Goal: Task Accomplishment & Management: Manage account settings

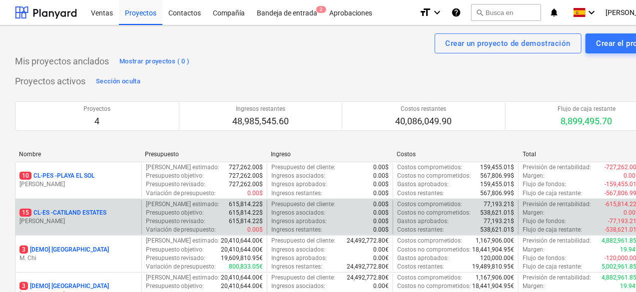
click at [105, 204] on div "15 CL-ES - CATILAND ESTATES [PERSON_NAME]" at bounding box center [78, 217] width 126 height 34
click at [110, 230] on div "15 CL-ES - CATILAND ESTATES [PERSON_NAME]" at bounding box center [78, 217] width 126 height 34
click at [115, 217] on p "[PERSON_NAME]" at bounding box center [78, 221] width 118 height 8
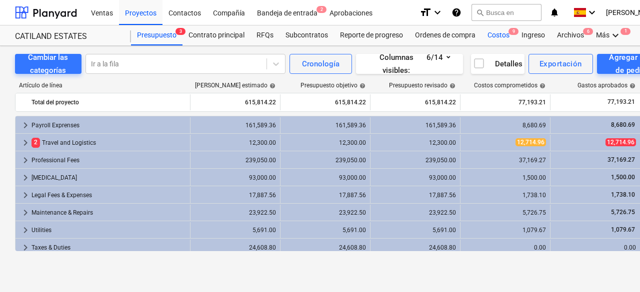
click at [494, 31] on div "Costos 9" at bounding box center [498, 35] width 34 height 20
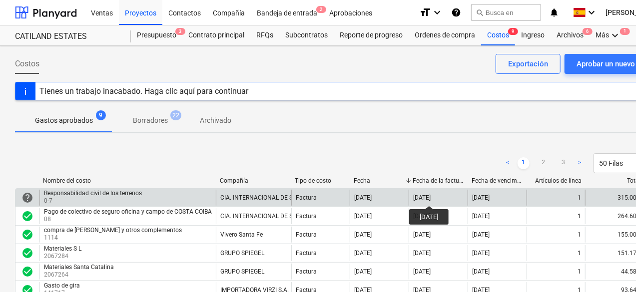
click at [431, 197] on div "[DATE]" at bounding box center [421, 197] width 17 height 7
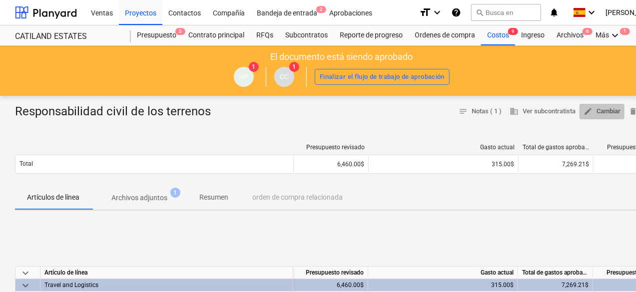
click at [602, 113] on span "edit Cambiar" at bounding box center [602, 111] width 37 height 11
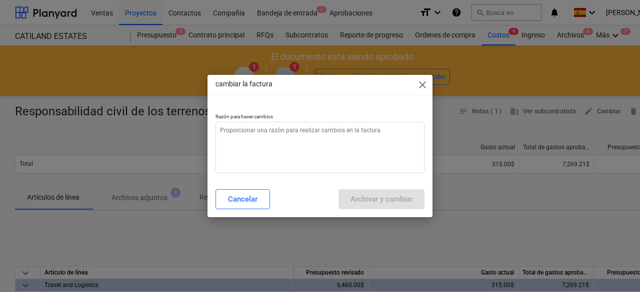
click at [421, 85] on span "close" at bounding box center [422, 85] width 12 height 12
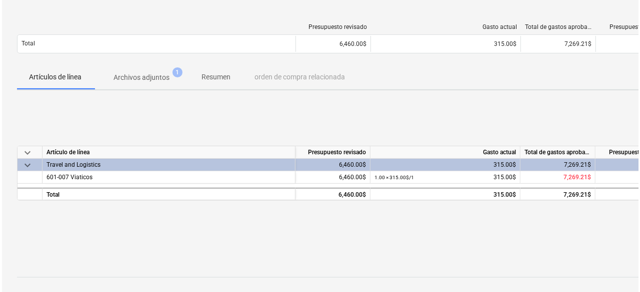
scroll to position [136, 0]
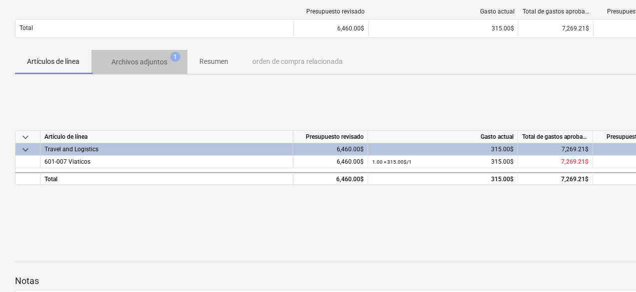
click at [129, 59] on p "Archivos adjuntos" at bounding box center [139, 62] width 56 height 10
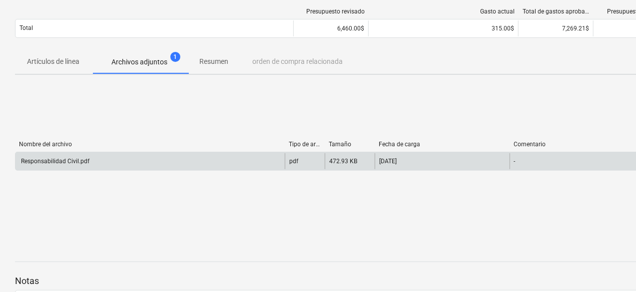
click at [309, 161] on div "pdf" at bounding box center [305, 161] width 40 height 16
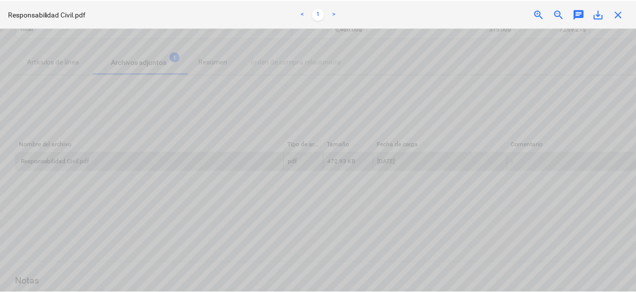
scroll to position [268, 0]
click at [625, 16] on span "close" at bounding box center [622, 14] width 12 height 12
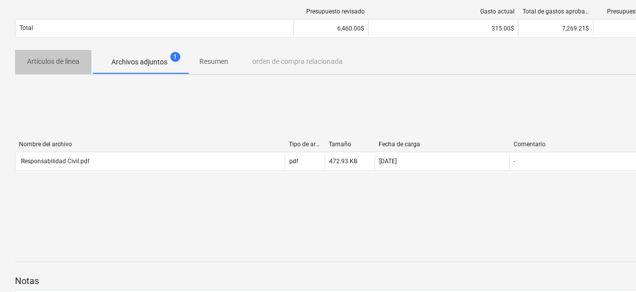
click at [57, 61] on p "Artículos de línea" at bounding box center [53, 61] width 52 height 10
click at [62, 60] on p "Artículos de línea" at bounding box center [53, 61] width 52 height 10
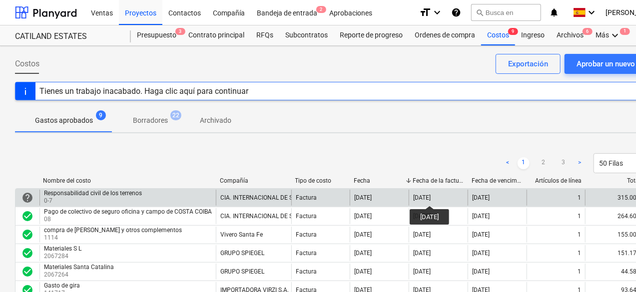
click at [431, 197] on div "[DATE]" at bounding box center [421, 197] width 17 height 7
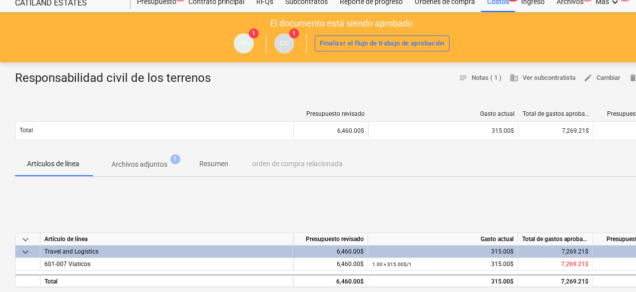
scroll to position [33, 47]
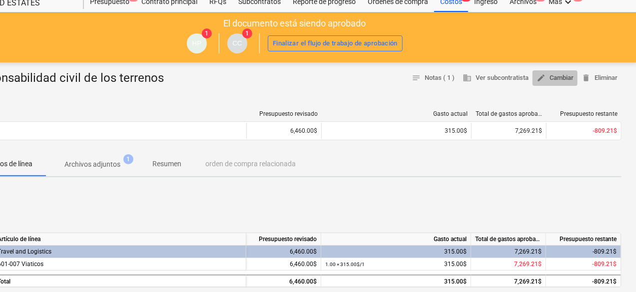
click at [543, 78] on span "edit" at bounding box center [541, 77] width 9 height 9
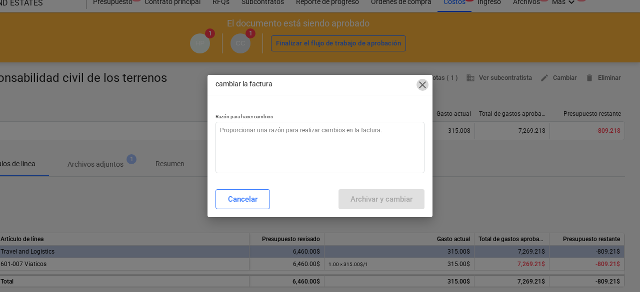
click at [423, 87] on span "close" at bounding box center [422, 85] width 12 height 12
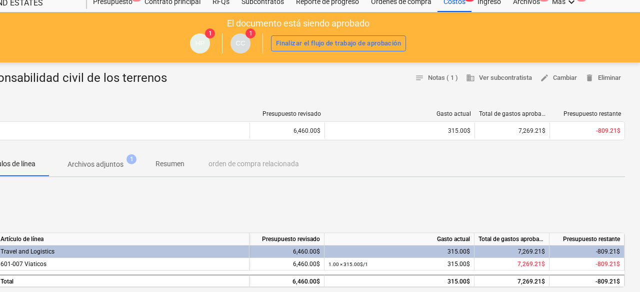
type textarea "x"
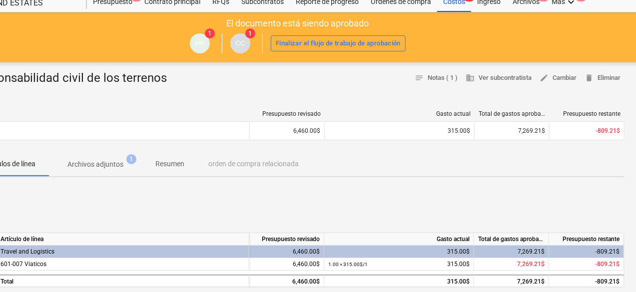
click at [266, 166] on div "Artículos de línea Archivos adjuntos 1 Resumen orden de compra relacionada" at bounding box center [298, 164] width 654 height 24
click at [168, 160] on p "Resumen" at bounding box center [169, 164] width 29 height 10
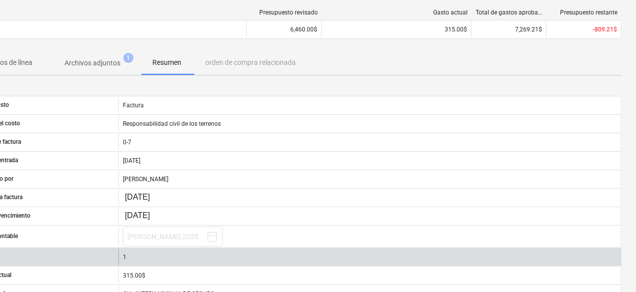
scroll to position [135, 0]
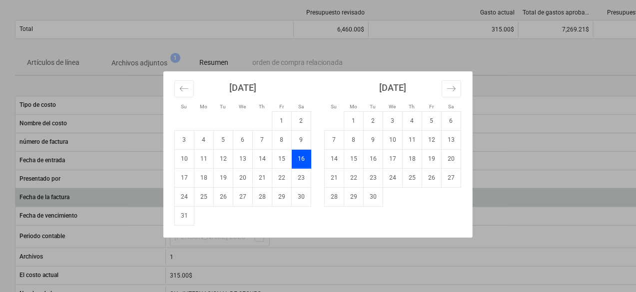
click at [191, 157] on body "Ventas Proyectos Contactos Compañía Bandeja de entrada 2 Aprobaciones format_si…" at bounding box center [318, 11] width 636 height 292
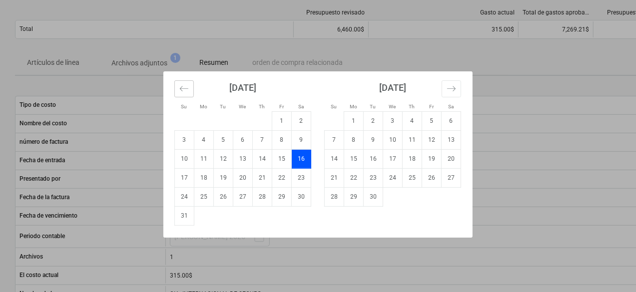
click at [182, 92] on icon "Move backward to switch to the previous month." at bounding box center [183, 88] width 9 height 9
click at [228, 158] on td "15" at bounding box center [223, 158] width 19 height 19
type input "[DATE]"
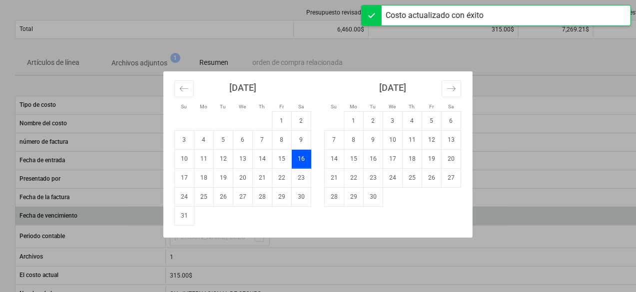
click at [191, 157] on body "Ventas Proyectos Contactos Compañía Bandeja de entrada 2 Aprobaciones format_si…" at bounding box center [318, 11] width 636 height 292
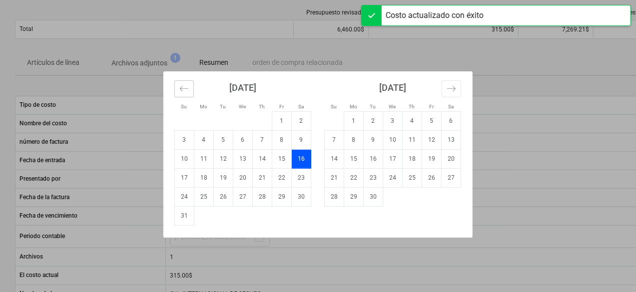
click at [175, 88] on button "Move backward to switch to the previous month." at bounding box center [183, 88] width 19 height 17
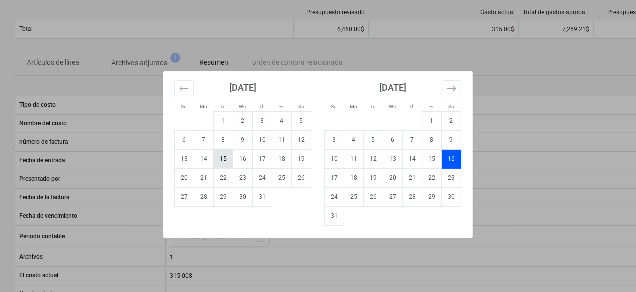
click at [228, 159] on td "15" at bounding box center [223, 158] width 19 height 19
type input "[DATE]"
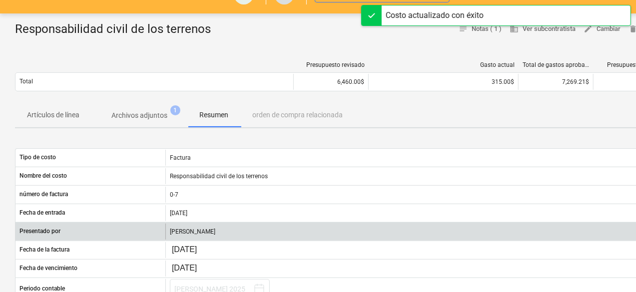
scroll to position [79, 0]
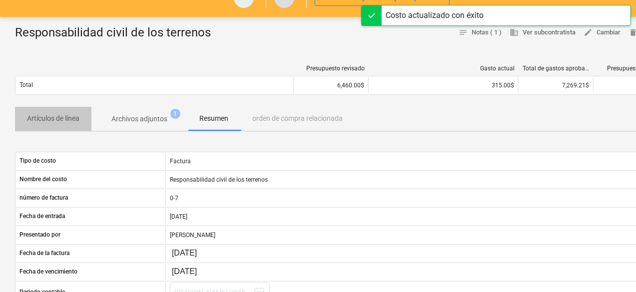
click at [67, 115] on p "Artículos de línea" at bounding box center [53, 118] width 52 height 10
